Goal: Task Accomplishment & Management: Manage account settings

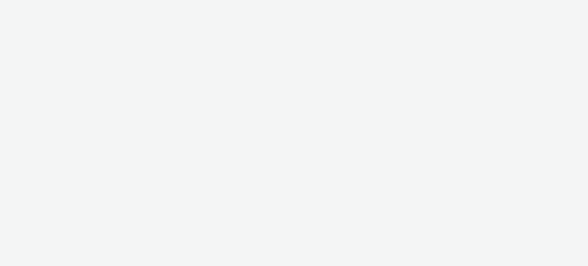
select select "11a7df10-284f-415c-b52a-427acf4c31ae"
select select "47c37c18-910e-43a3-bb91-a2beb2847406"
select select "b1b940d3-d05b-48b5-821e-f328c33b988b"
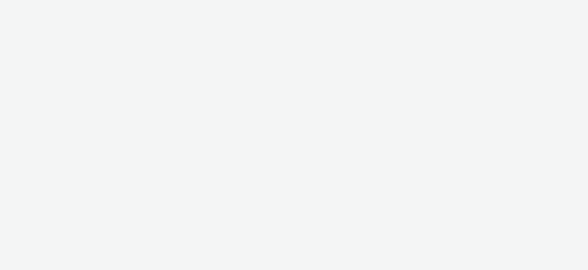
select select "47c37c18-910e-43a3-bb91-a2beb2847406"
select select "b1b940d3-d05b-48b5-821e-f328c33b988b"
select select "47c37c18-910e-43a3-bb91-a2beb2847406"
select select "b1b940d3-d05b-48b5-821e-f328c33b988b"
